Goal: Task Accomplishment & Management: Use online tool/utility

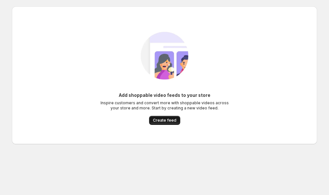
click at [167, 120] on span "Create feed" at bounding box center [164, 120] width 23 height 5
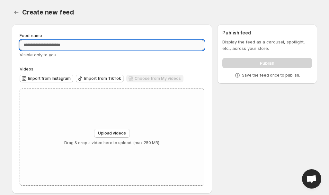
click at [69, 46] on input "Feed name" at bounding box center [112, 45] width 185 height 10
paste input "**********"
type input "**********"
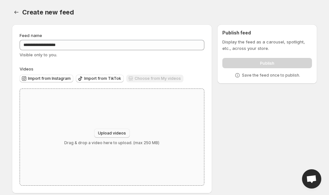
click at [120, 132] on span "Upload videos" at bounding box center [112, 132] width 28 height 5
click at [152, 77] on div "Choose from My videos" at bounding box center [154, 79] width 57 height 9
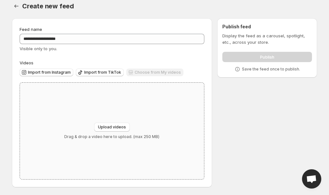
scroll to position [6, 0]
click at [113, 125] on span "Upload videos" at bounding box center [112, 126] width 28 height 5
type input "**********"
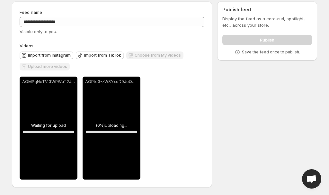
scroll to position [23, 0]
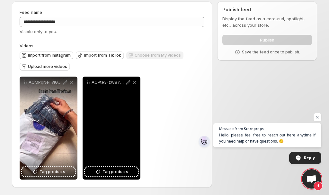
click at [115, 136] on div "AQPte3-zW8YxoD9JoQ256XUxcRO72FfYkvzMOrEo7USig10ftTIf5ODPTMTERju3DWNgUr4yKXBnBTj…" at bounding box center [112, 127] width 58 height 103
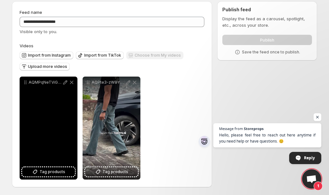
click at [65, 126] on div "AQMPqNeTViGWPWuT2JCPtu1NPqvsP5gumbwQbjpbfHiUpL1XhbBtg63Ynwtn9I2qrKSRzbjScxE89cZ…" at bounding box center [49, 127] width 58 height 103
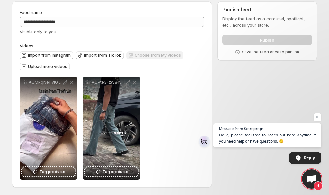
click at [190, 82] on div "**********" at bounding box center [112, 127] width 185 height 103
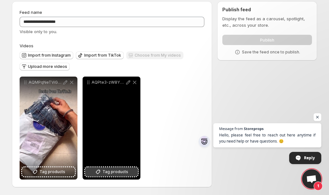
click at [126, 173] on span "Tag products" at bounding box center [115, 171] width 26 height 6
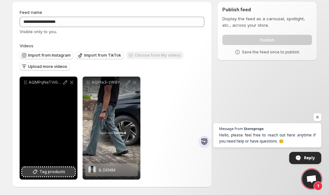
click at [61, 170] on span "Tag products" at bounding box center [53, 171] width 26 height 6
click at [57, 169] on div "& DENIM" at bounding box center [48, 169] width 53 height 13
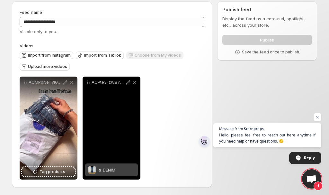
click at [114, 173] on div "& DENIM" at bounding box center [107, 169] width 17 height 13
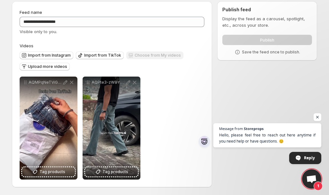
click at [287, 41] on div "Publish" at bounding box center [267, 38] width 90 height 13
click at [280, 39] on div "Publish" at bounding box center [267, 38] width 90 height 13
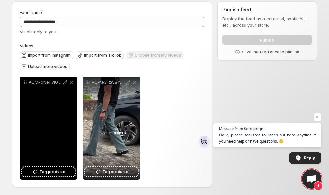
click at [65, 101] on div "AQMPqNeTViGWPWuT2JCPtu1NPqvsP5gumbwQbjpbfHiUpL1XhbBtg63Ynwtn9I2qrKSRzbjScxE89cZ…" at bounding box center [49, 127] width 58 height 103
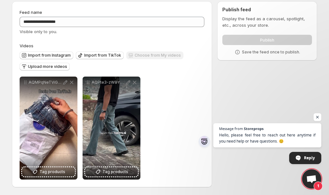
scroll to position [0, 0]
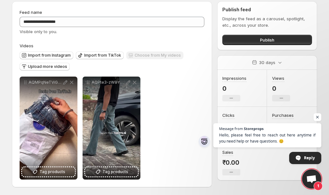
scroll to position [23, 0]
click at [253, 40] on button "Publish" at bounding box center [267, 40] width 90 height 10
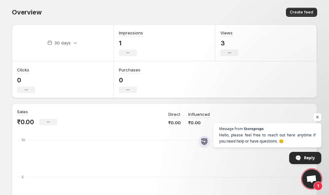
click at [307, 179] on span "Open chat" at bounding box center [311, 179] width 11 height 9
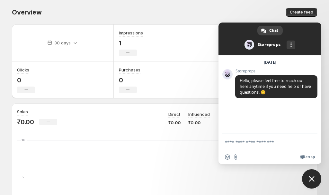
click at [264, 144] on textarea "Compose your message..." at bounding box center [263, 142] width 77 height 16
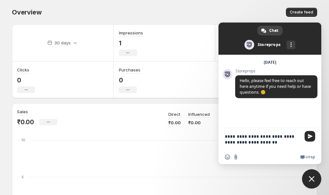
type textarea "**********"
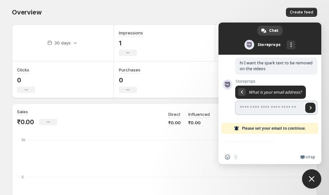
scroll to position [45, 0]
click at [208, 15] on div "Create feed" at bounding box center [241, 12] width 151 height 9
click at [313, 178] on span "Close chat" at bounding box center [312, 179] width 6 height 6
